Goal: Communication & Community: Ask a question

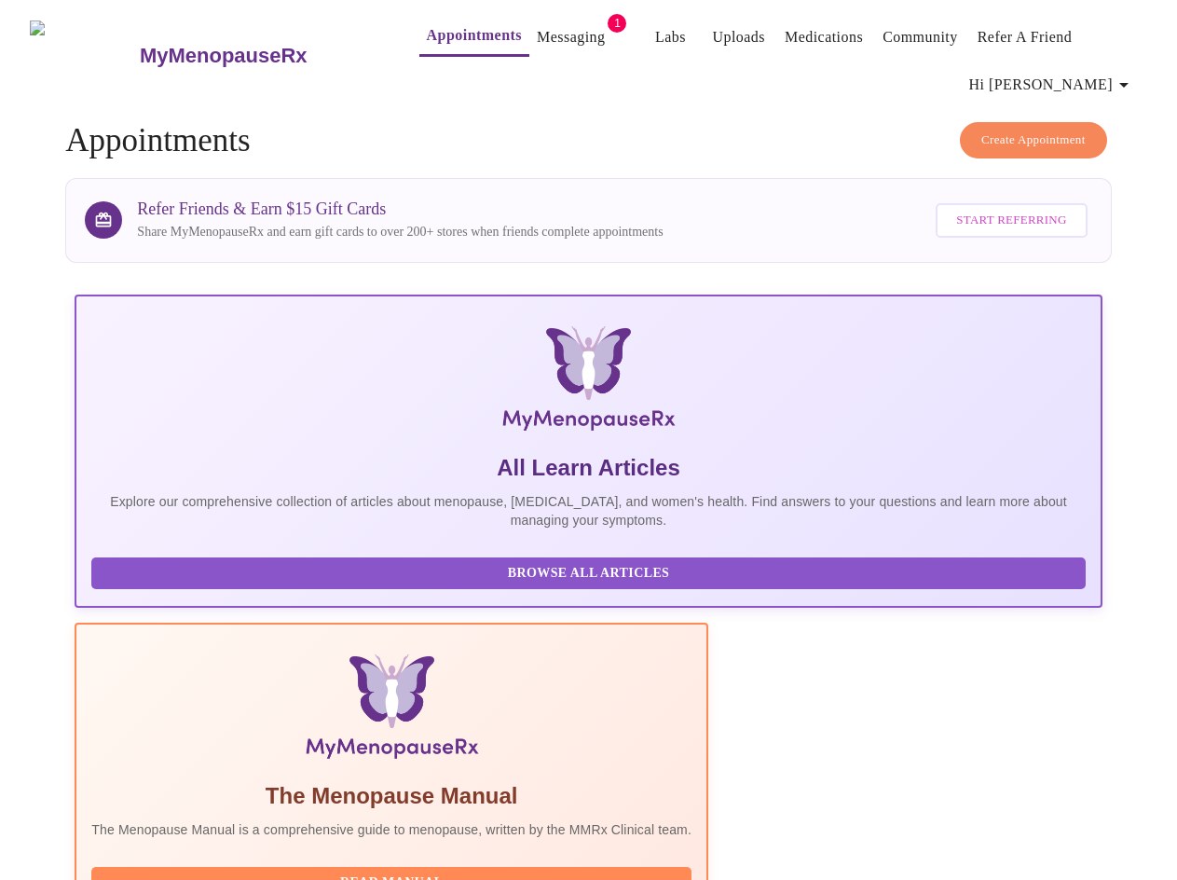
click at [539, 34] on link "Messaging" at bounding box center [571, 37] width 68 height 26
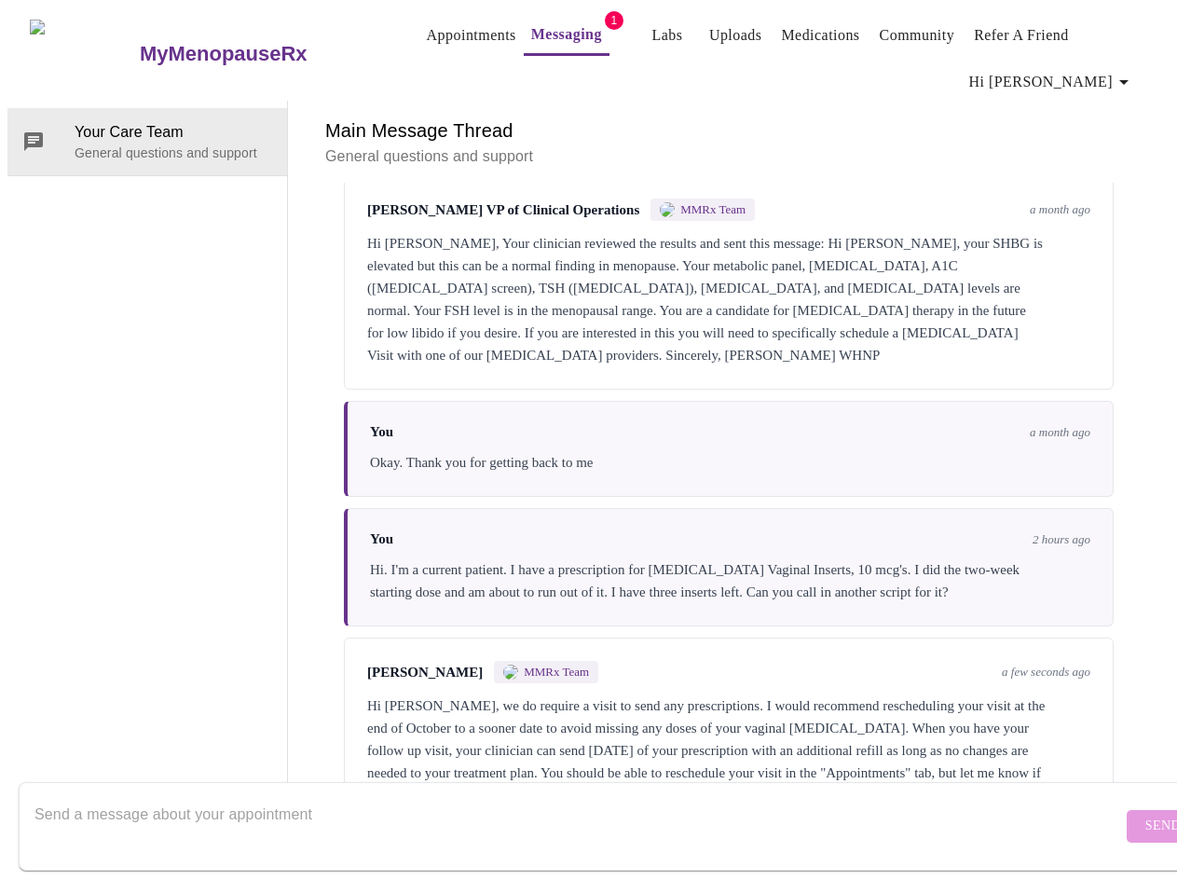
scroll to position [925, 0]
click at [130, 824] on textarea "Send a message about your appointment" at bounding box center [578, 826] width 1088 height 60
type textarea "S"
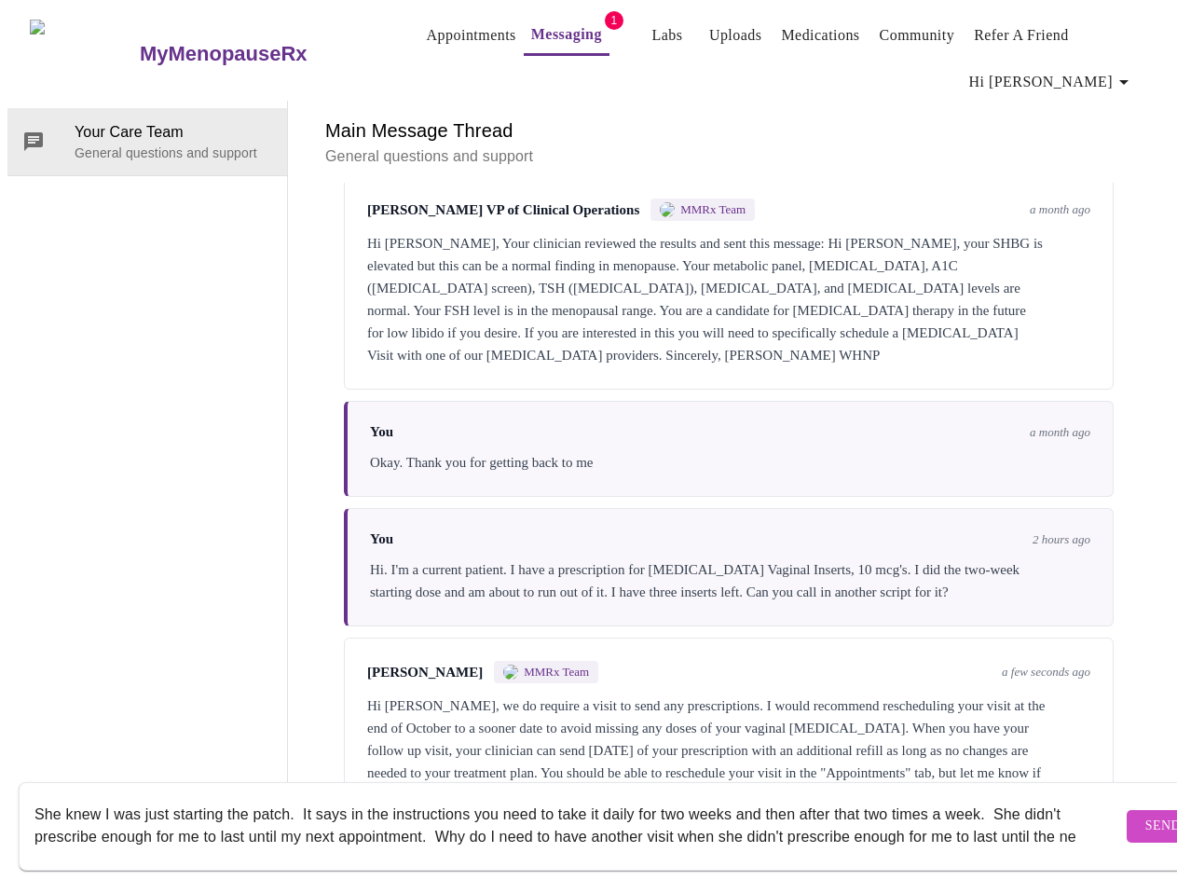
scroll to position [12, 0]
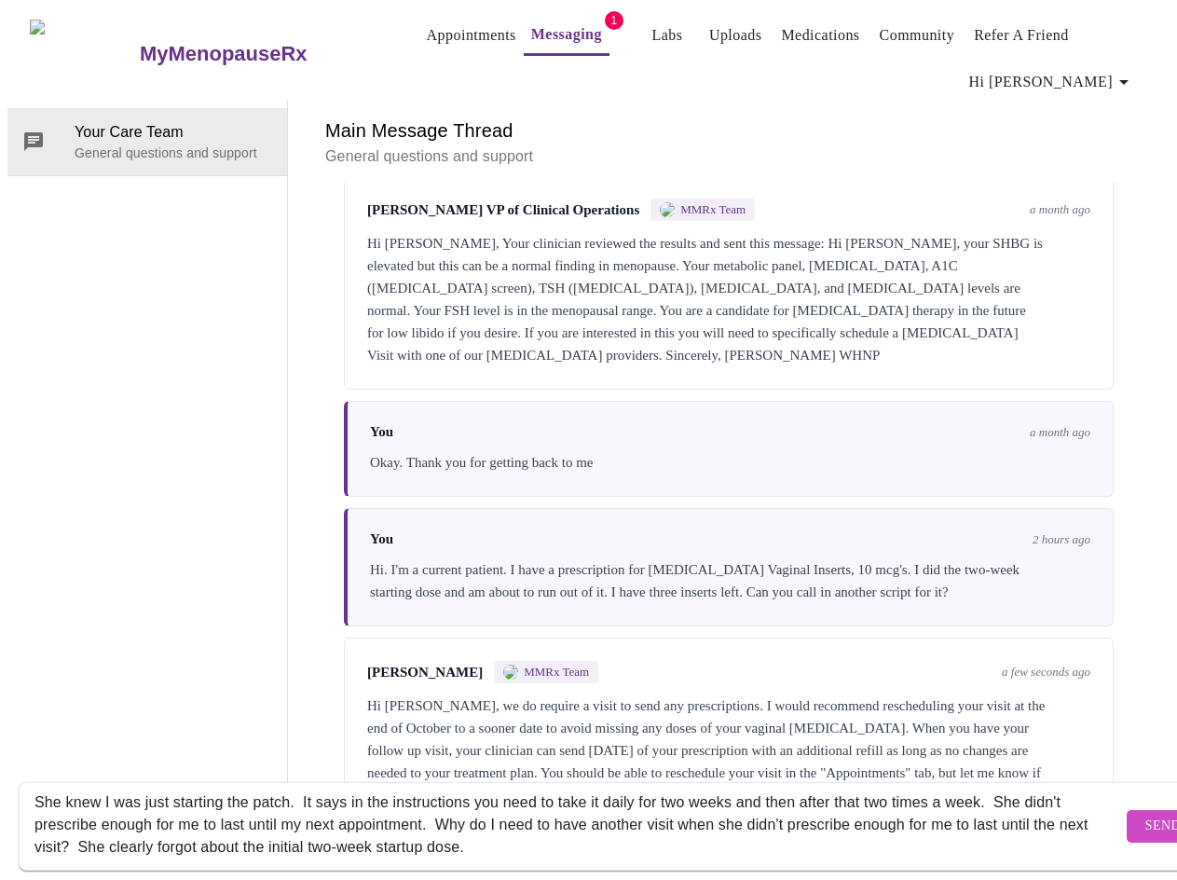
click at [289, 810] on textarea "She knew I was just starting the patch. It says in the instructions you need to…" at bounding box center [578, 826] width 1088 height 60
click at [240, 828] on textarea "She knew I was just starting the patch. It says in the instructions you need to…" at bounding box center [578, 826] width 1088 height 60
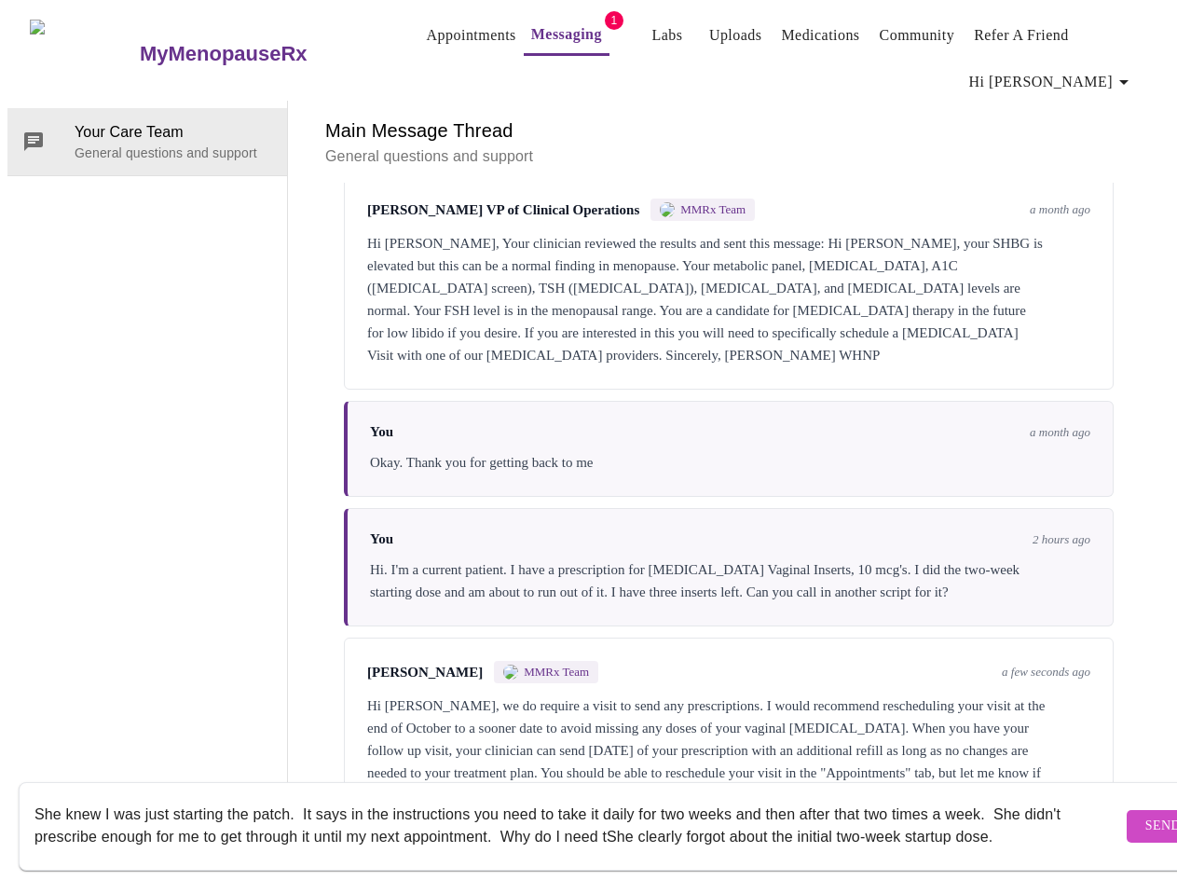
scroll to position [0, 0]
click at [901, 823] on textarea "She knew I was just starting the patch. It says in the instructions you need to…" at bounding box center [578, 826] width 1088 height 60
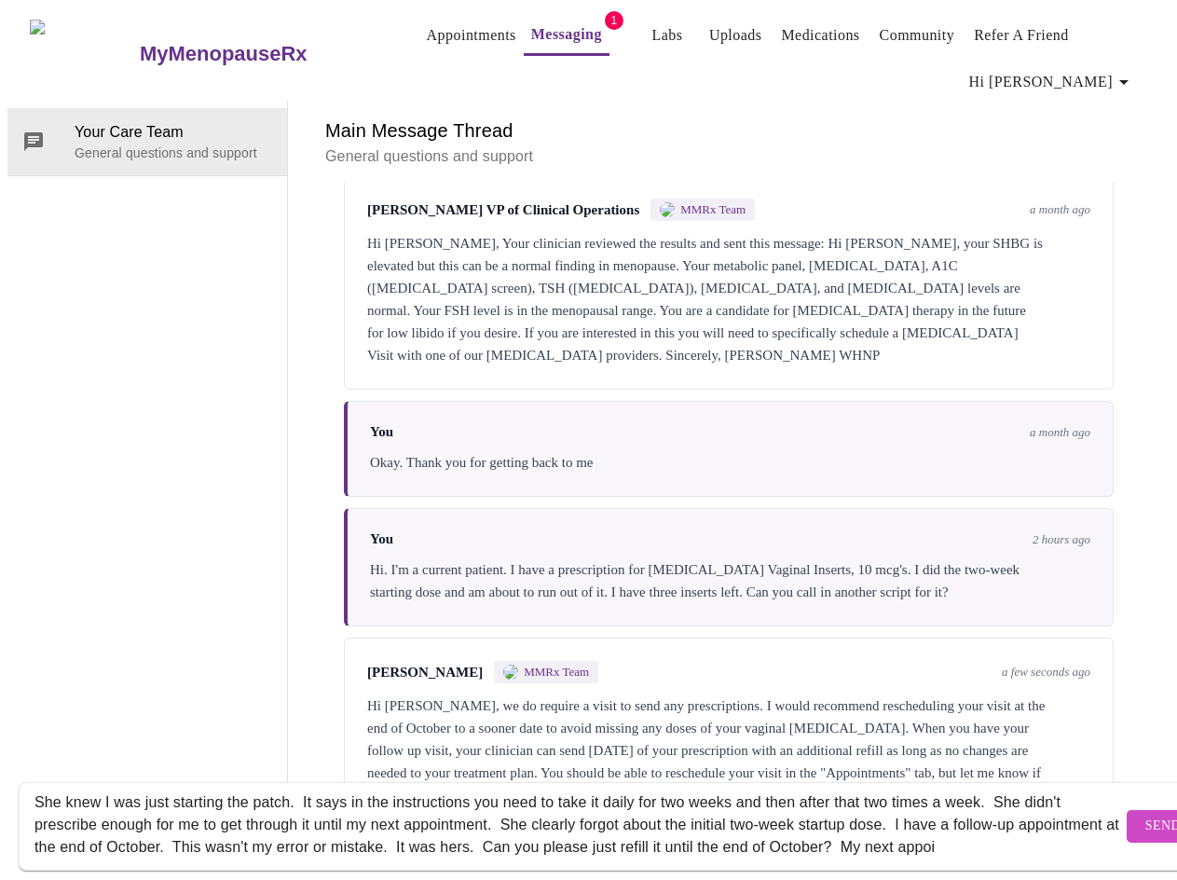
scroll to position [34, 0]
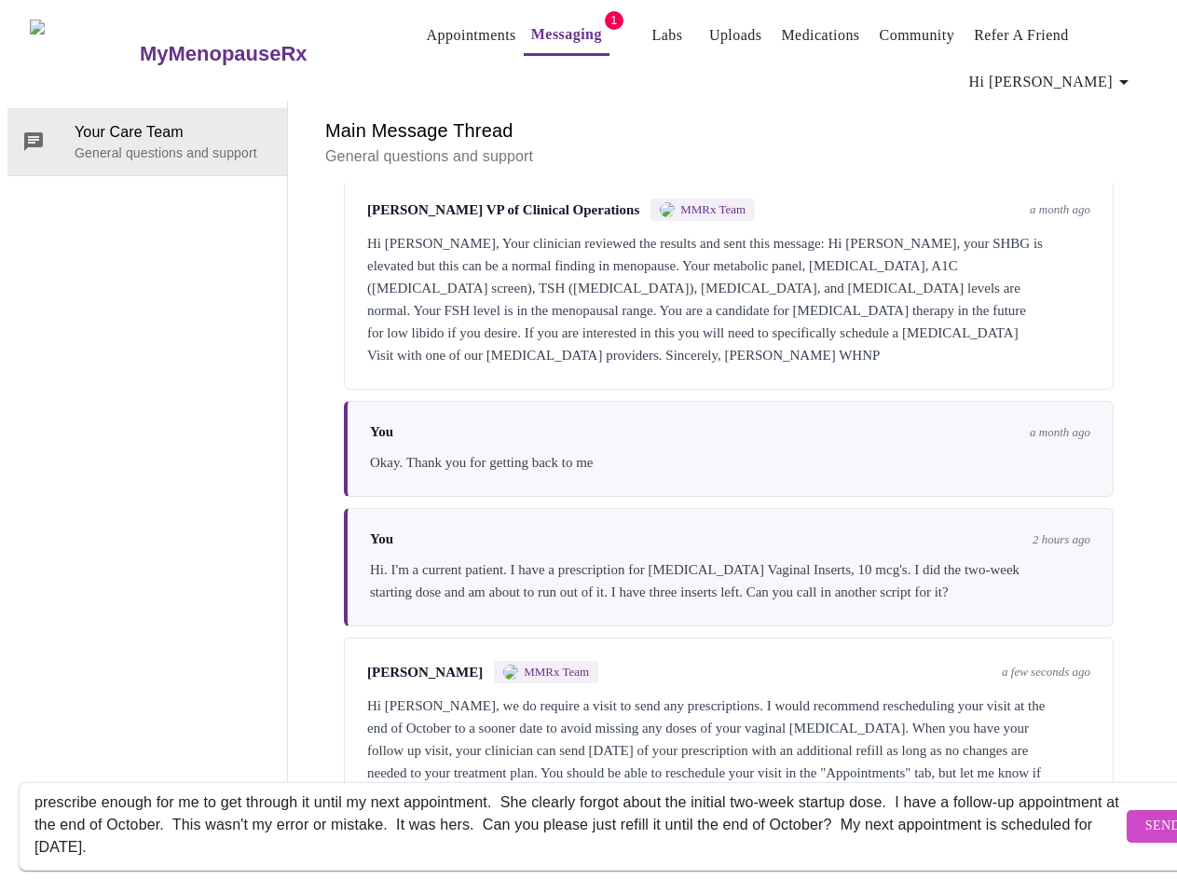
type textarea "She knew I was just starting the patch. It says in the instructions you need to…"
click at [1145, 815] on span "Send" at bounding box center [1162, 826] width 35 height 23
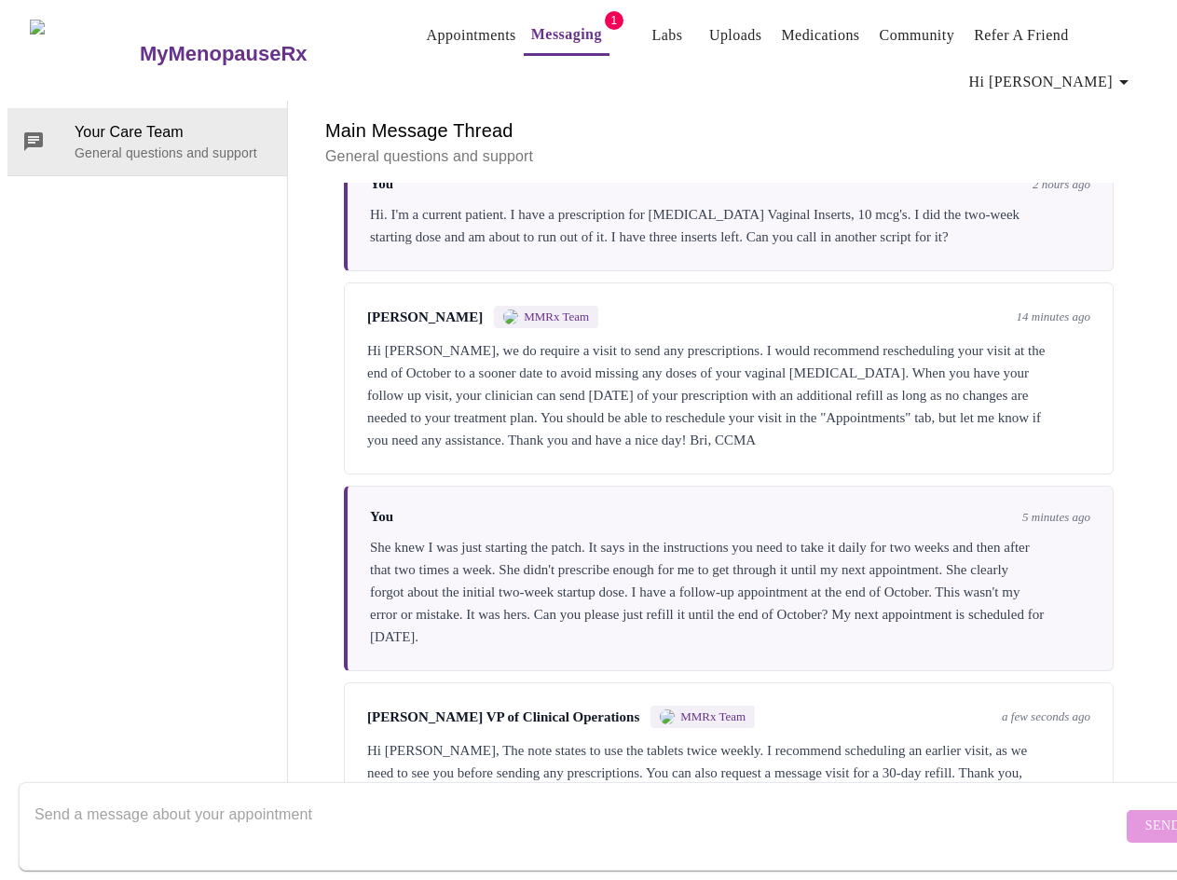
scroll to position [1289, 0]
click at [66, 796] on textarea "Send a message about your appointment" at bounding box center [578, 826] width 1088 height 60
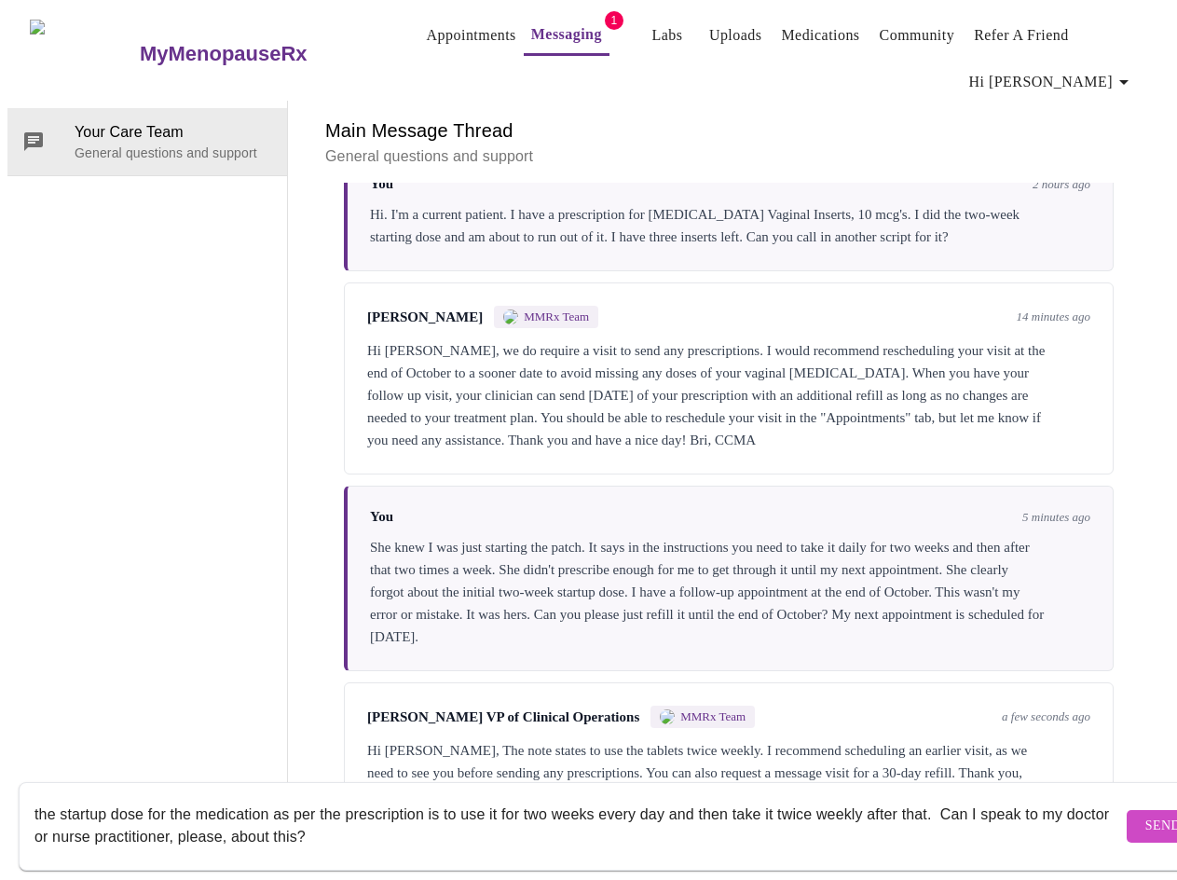
type textarea "the startup dose for the medication as per the prescription is to use it for tw…"
click at [1145, 815] on span "Send" at bounding box center [1162, 826] width 35 height 23
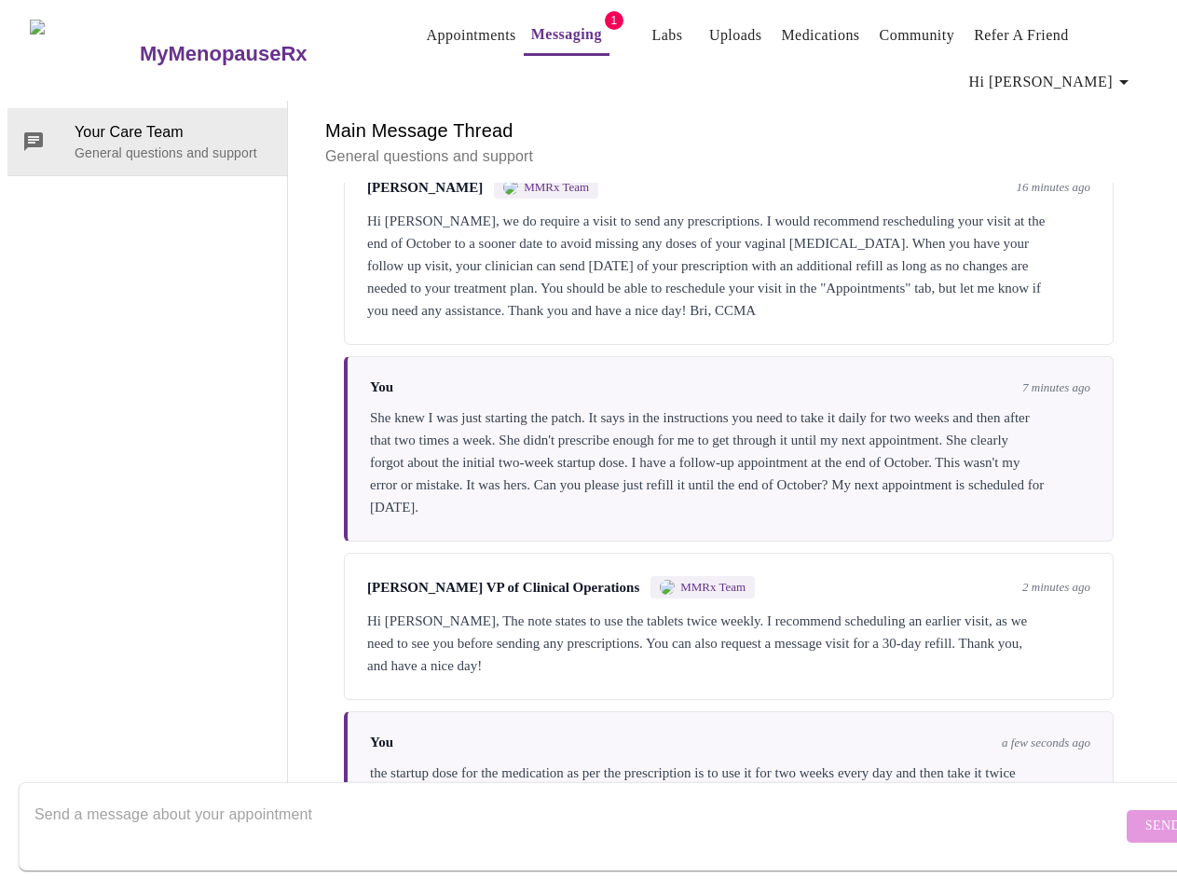
scroll to position [0, 0]
click at [545, 21] on link "Messaging" at bounding box center [566, 34] width 71 height 26
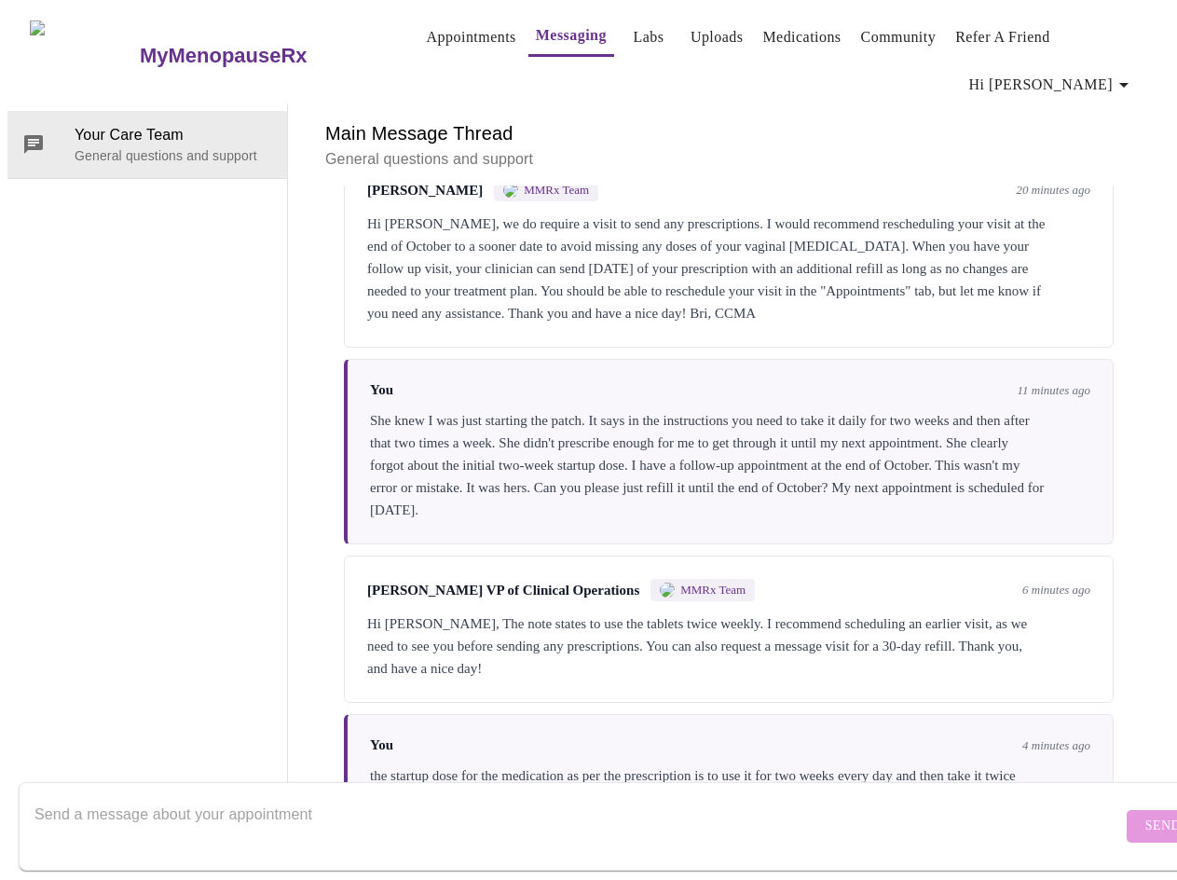
scroll to position [1423, 0]
click at [143, 821] on textarea "Send a message about your appointment" at bounding box center [578, 826] width 1088 height 60
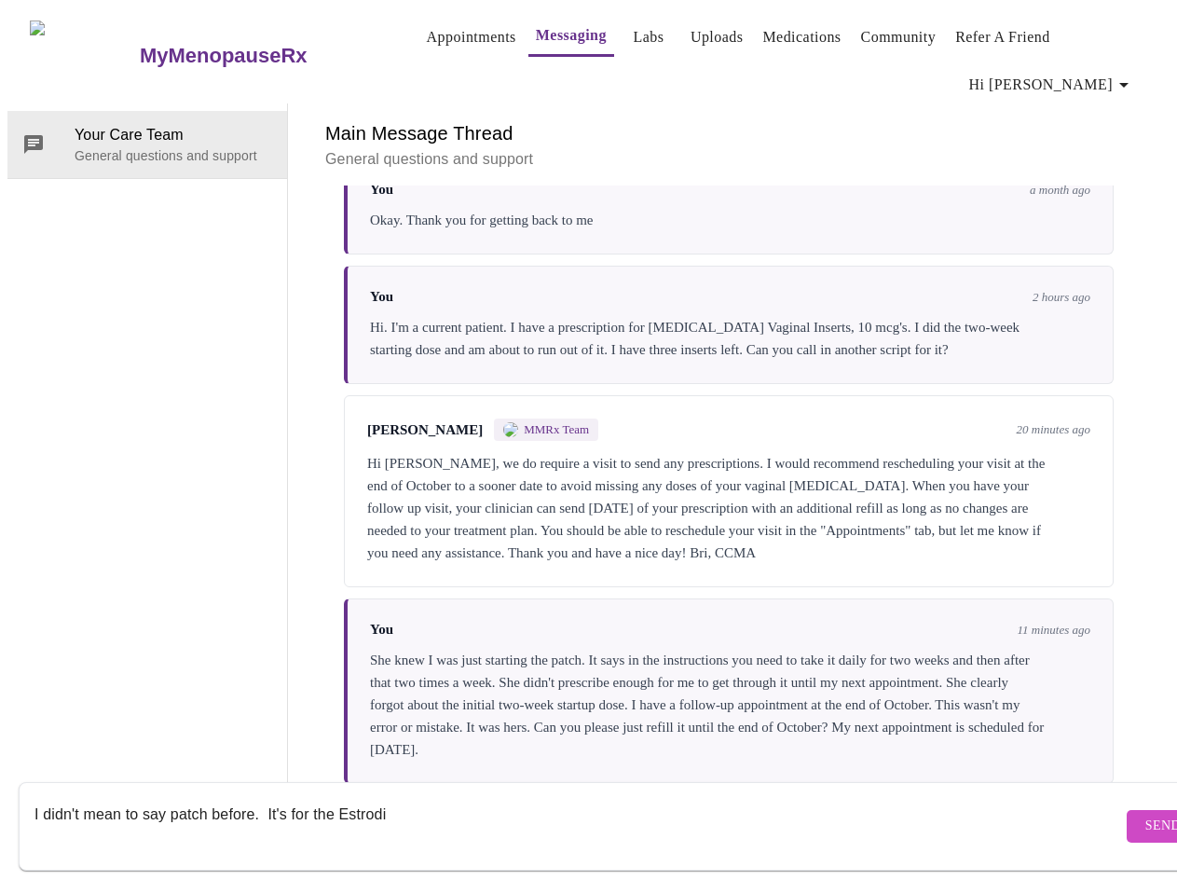
scroll to position [957, 0]
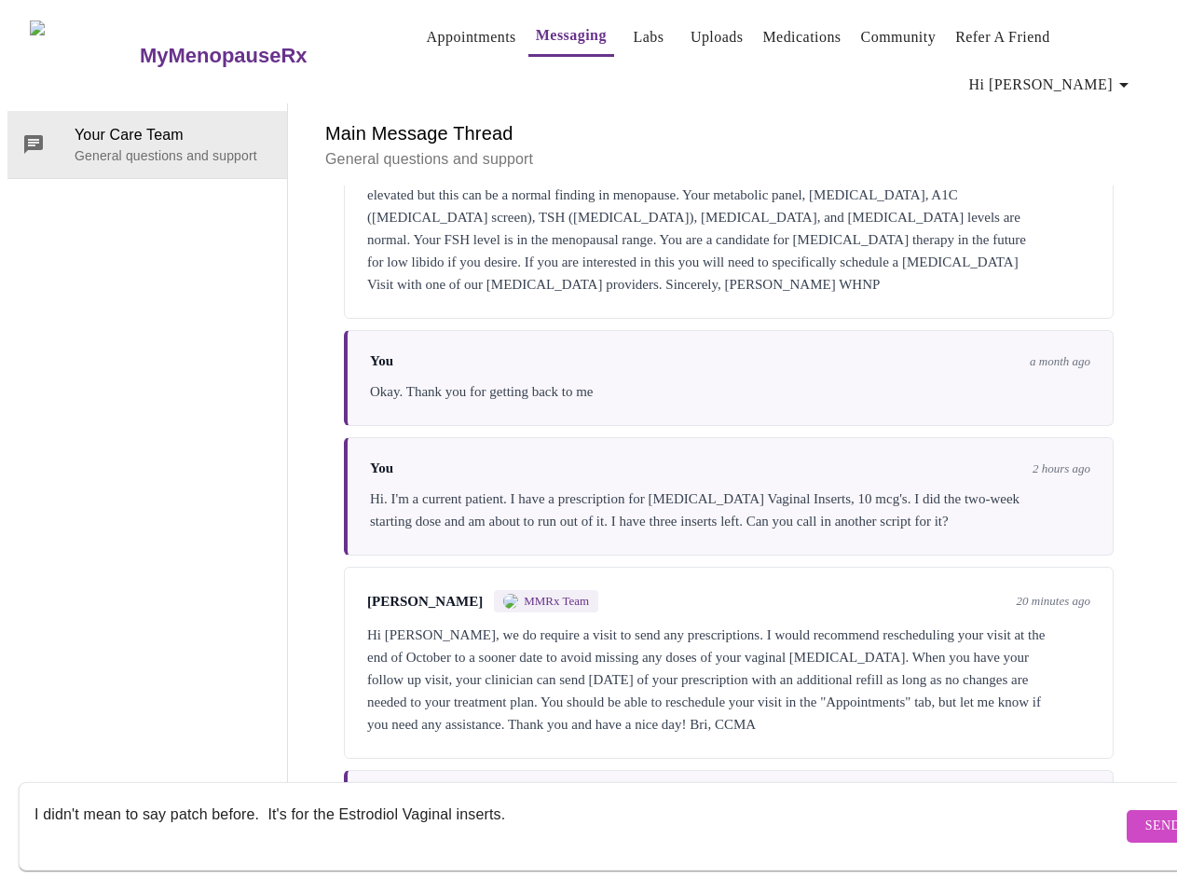
type textarea "I didn't mean to say patch before. It's for the Estrodiol Vaginal inserts."
click at [1129, 810] on button "Send" at bounding box center [1163, 826] width 73 height 33
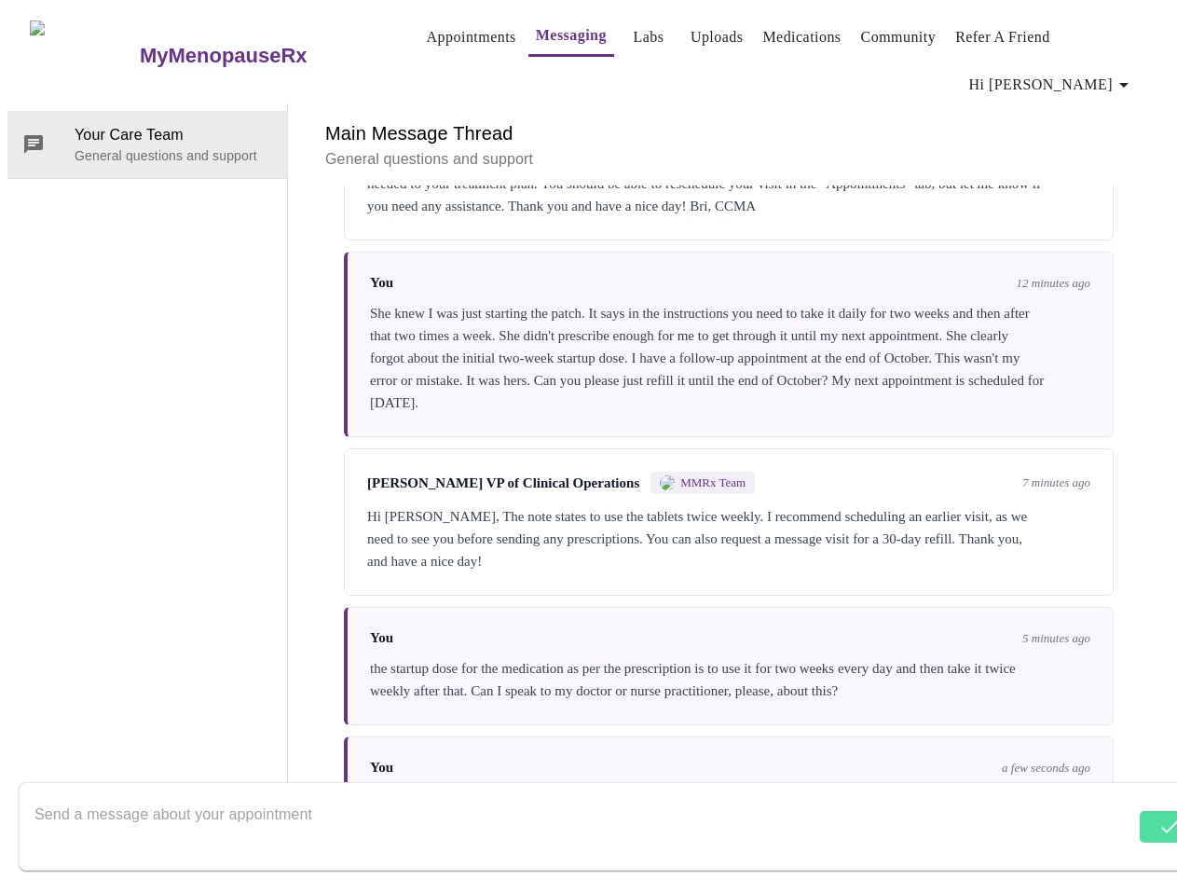
scroll to position [1536, 0]
